Goal: Information Seeking & Learning: Learn about a topic

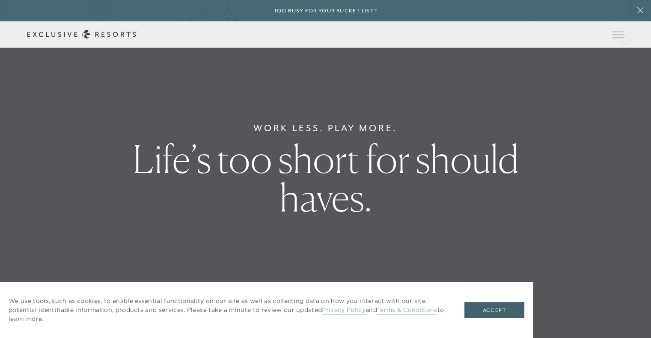
click at [0, 0] on icon at bounding box center [0, 0] width 0 height 0
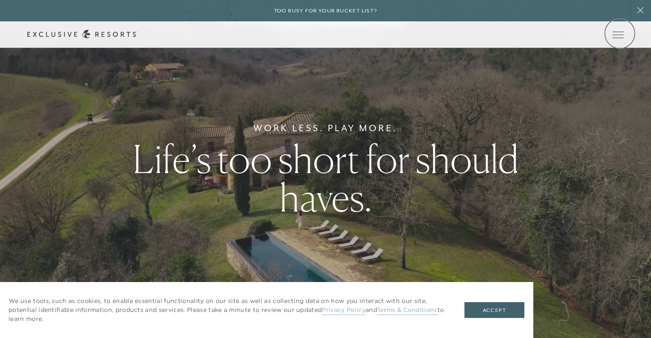
click at [0, 0] on icon at bounding box center [0, 0] width 0 height 0
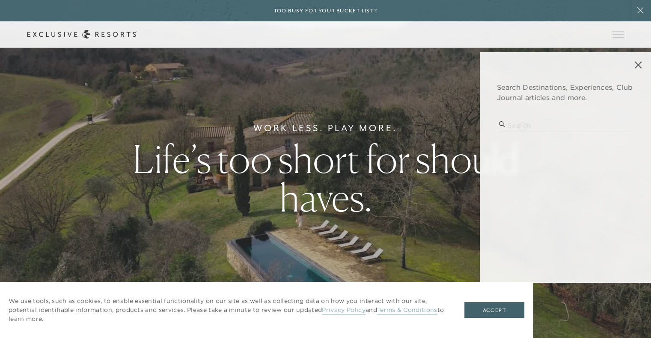
click at [522, 126] on input "search" at bounding box center [565, 126] width 137 height 12
type input "c lazyu"
drag, startPoint x: 527, startPoint y: 152, endPoint x: 536, endPoint y: 152, distance: 8.6
click at [527, 152] on p "c lazy u, co: family dude ranch" at bounding box center [566, 153] width 116 height 9
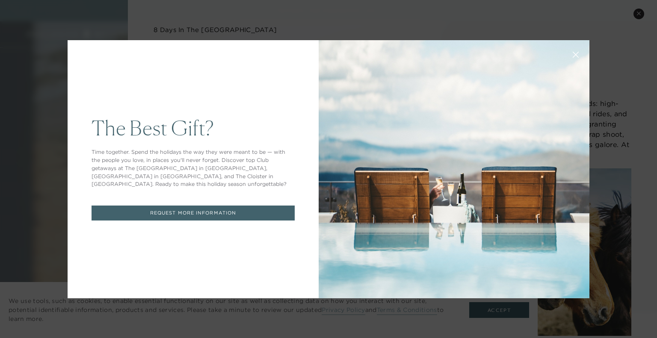
click at [573, 55] on icon at bounding box center [576, 54] width 6 height 6
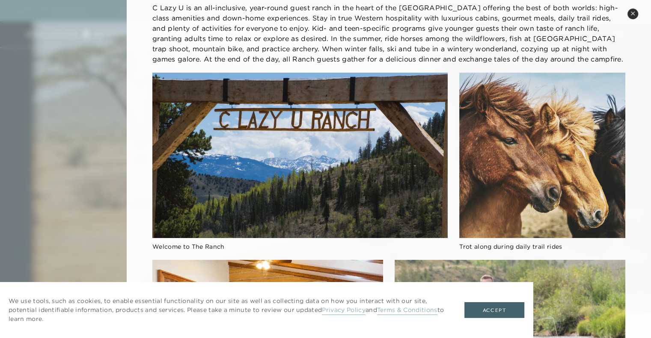
scroll to position [214, 0]
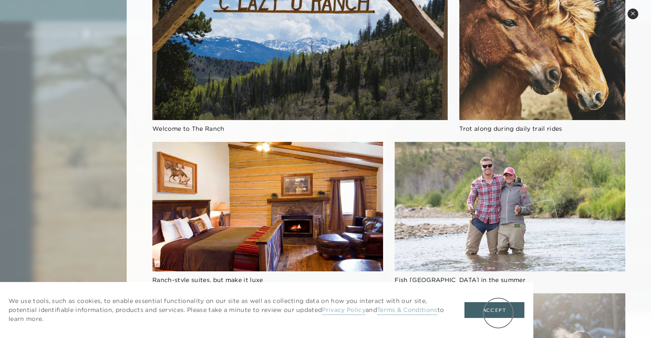
click at [499, 312] on button "Accept" at bounding box center [494, 311] width 60 height 16
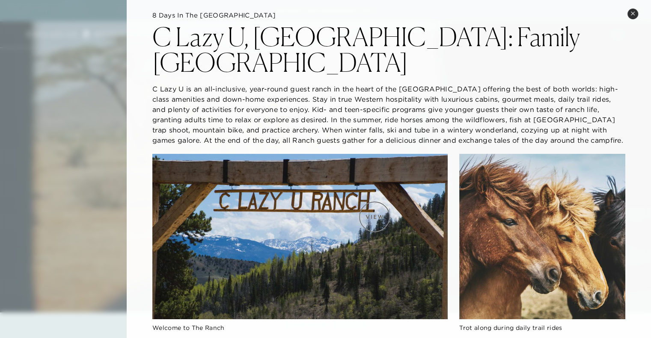
scroll to position [0, 0]
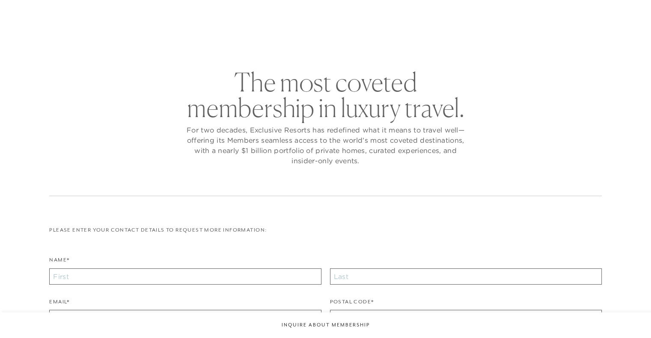
checkbox input "false"
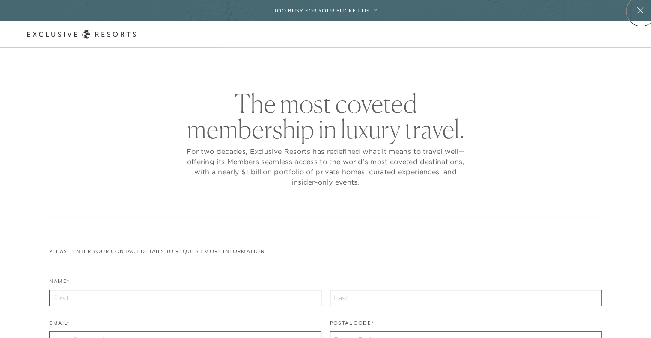
click at [641, 11] on icon at bounding box center [640, 10] width 6 height 6
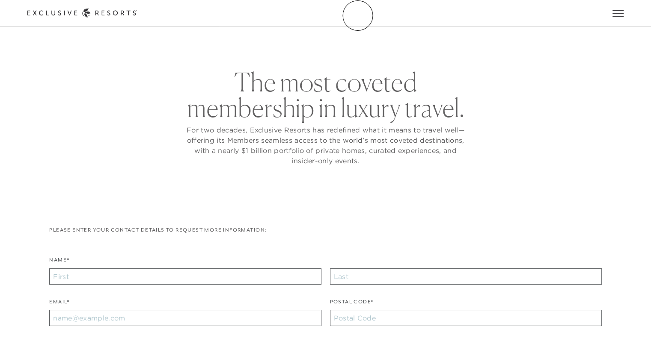
click at [137, 15] on icon at bounding box center [82, 13] width 110 height 9
